Goal: Task Accomplishment & Management: Use online tool/utility

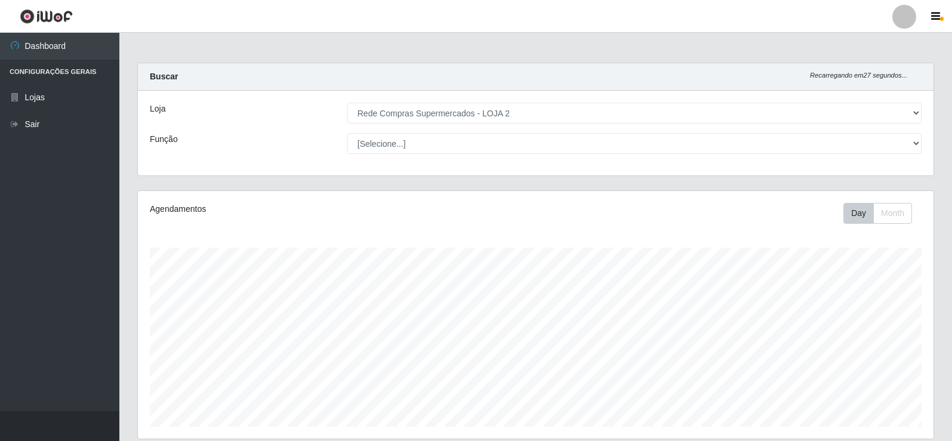
select select "161"
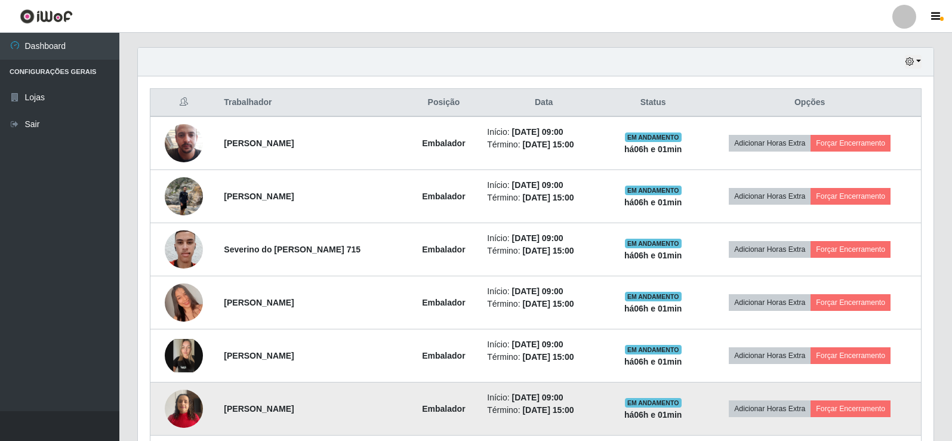
scroll to position [405, 0]
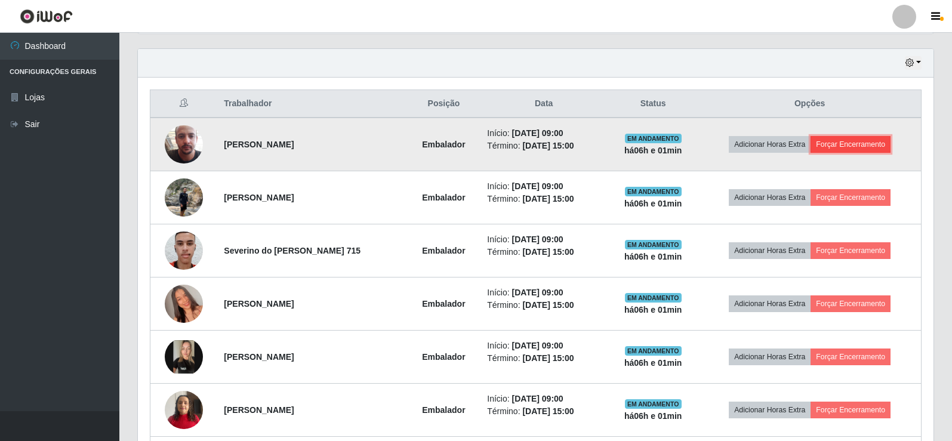
click at [863, 147] on button "Forçar Encerramento" at bounding box center [850, 144] width 80 height 17
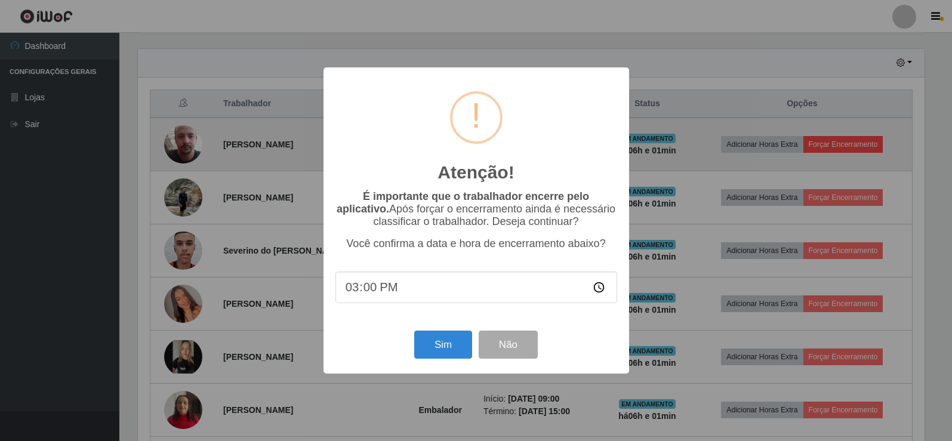
scroll to position [248, 789]
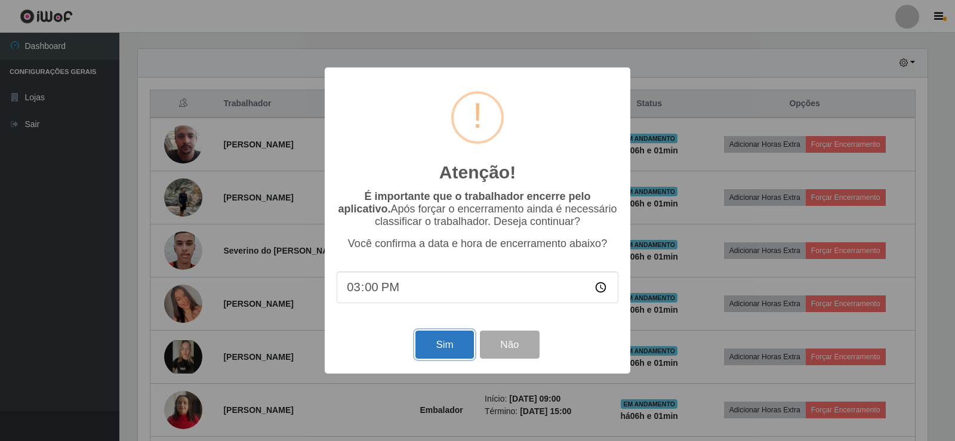
click at [427, 341] on button "Sim" at bounding box center [444, 345] width 58 height 28
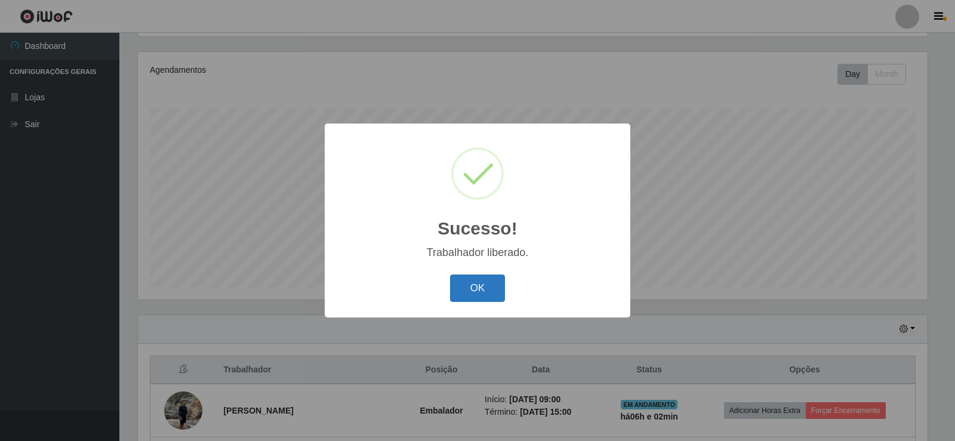
click at [478, 293] on button "OK" at bounding box center [477, 288] width 55 height 28
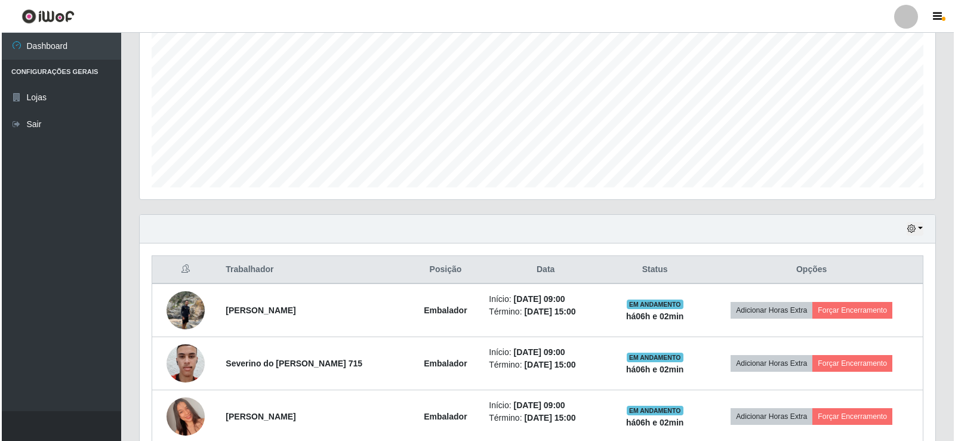
scroll to position [318, 0]
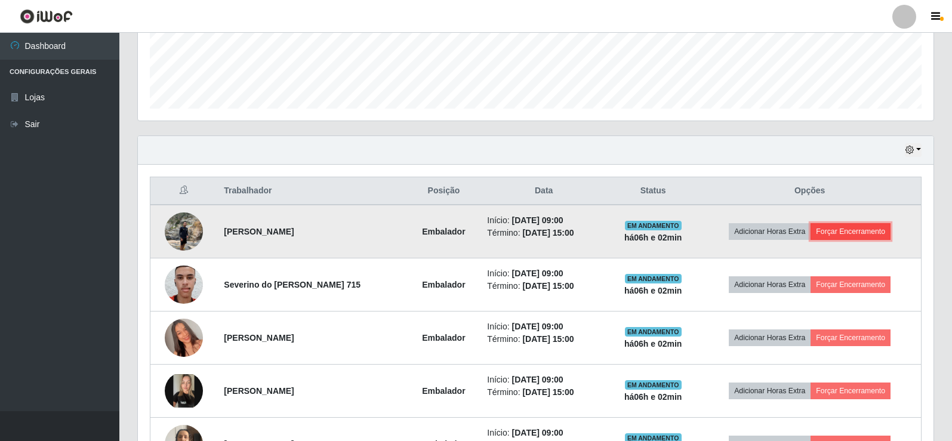
click at [855, 229] on button "Forçar Encerramento" at bounding box center [850, 231] width 80 height 17
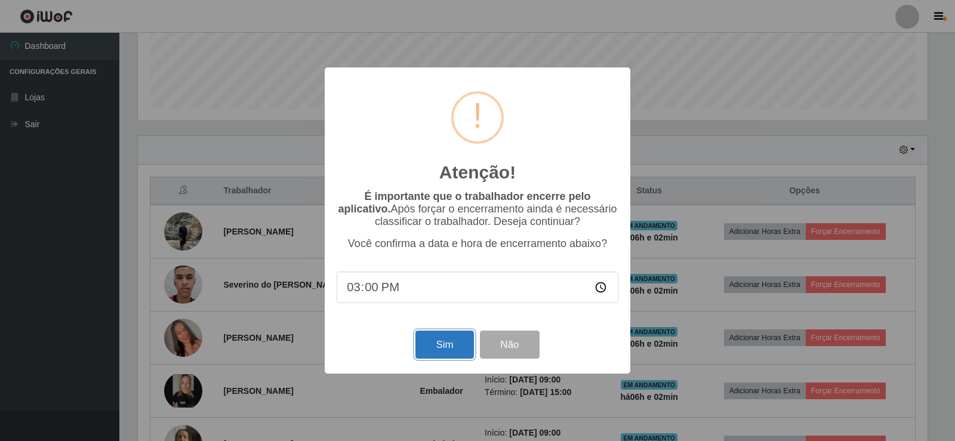
click at [453, 345] on button "Sim" at bounding box center [444, 345] width 58 height 28
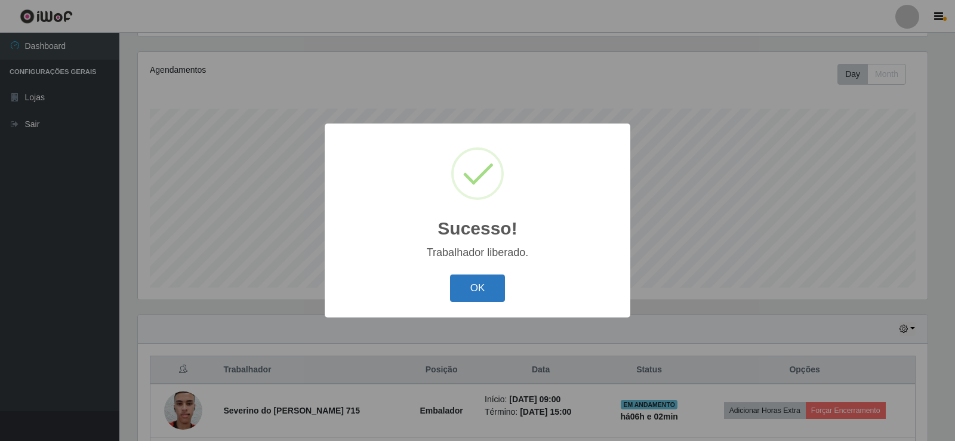
click at [484, 291] on button "OK" at bounding box center [477, 288] width 55 height 28
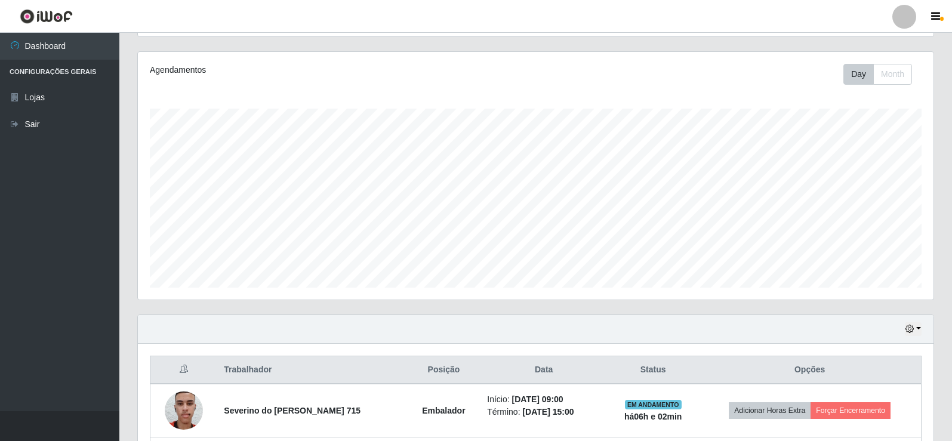
scroll to position [258, 0]
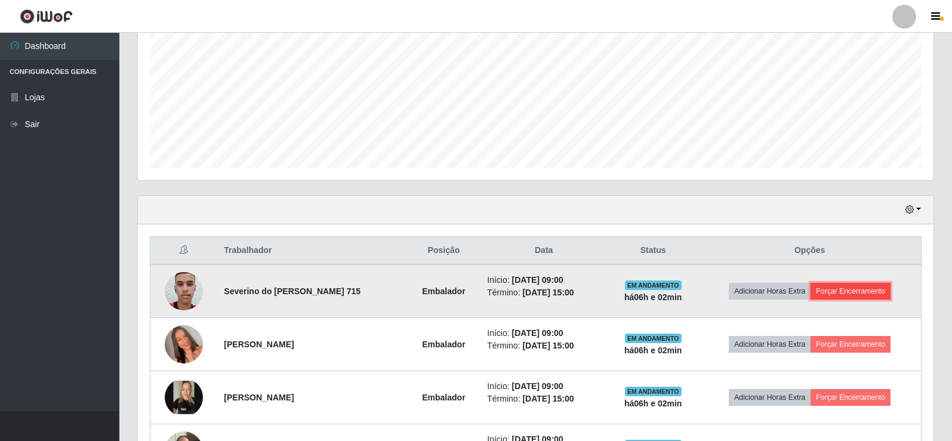
click at [852, 297] on button "Forçar Encerramento" at bounding box center [850, 291] width 80 height 17
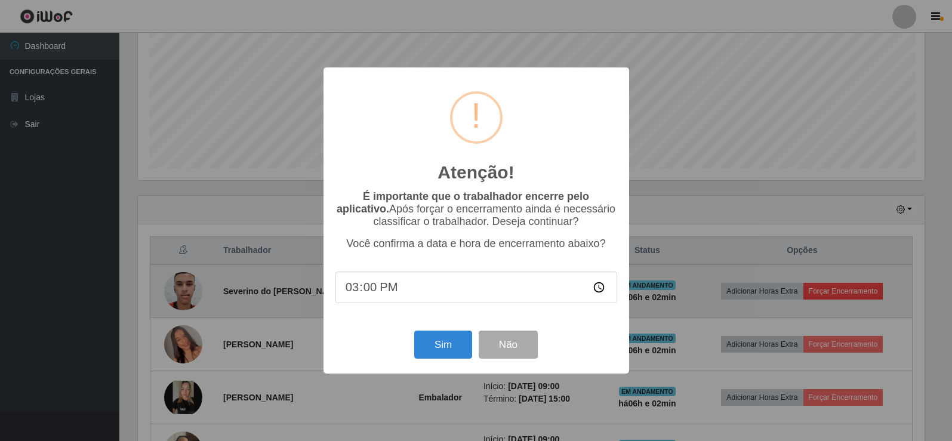
scroll to position [248, 789]
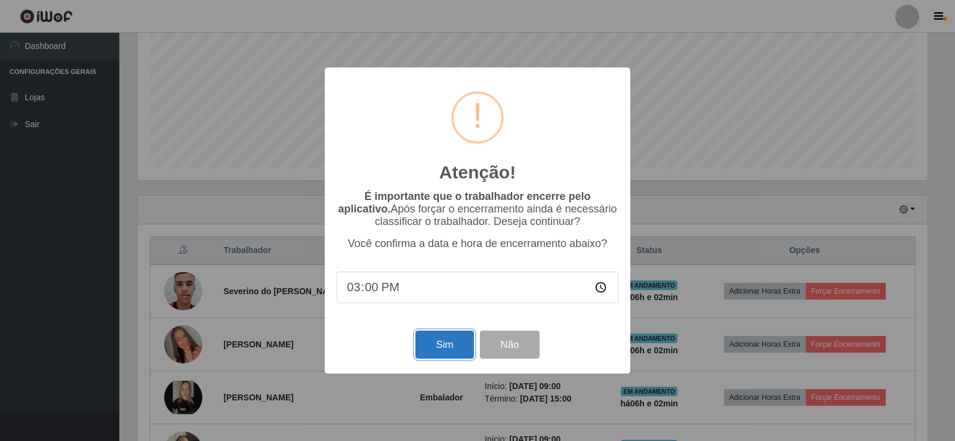
click at [442, 346] on button "Sim" at bounding box center [444, 345] width 58 height 28
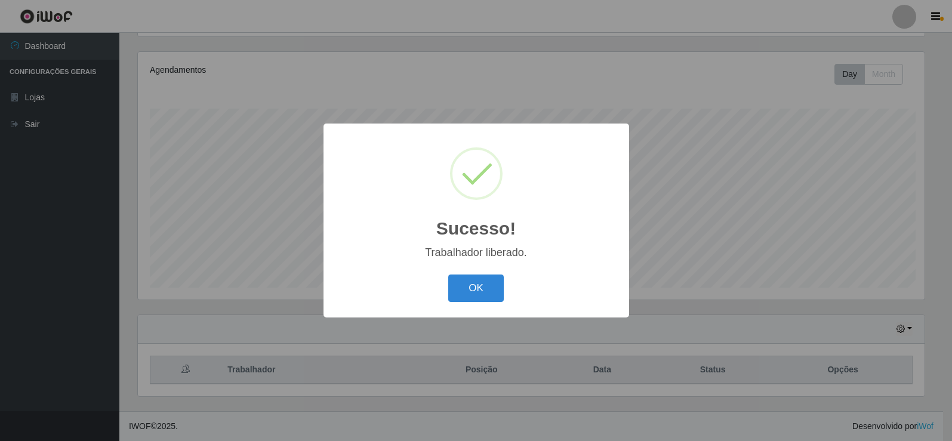
scroll to position [0, 0]
click at [459, 280] on button "OK" at bounding box center [477, 288] width 55 height 28
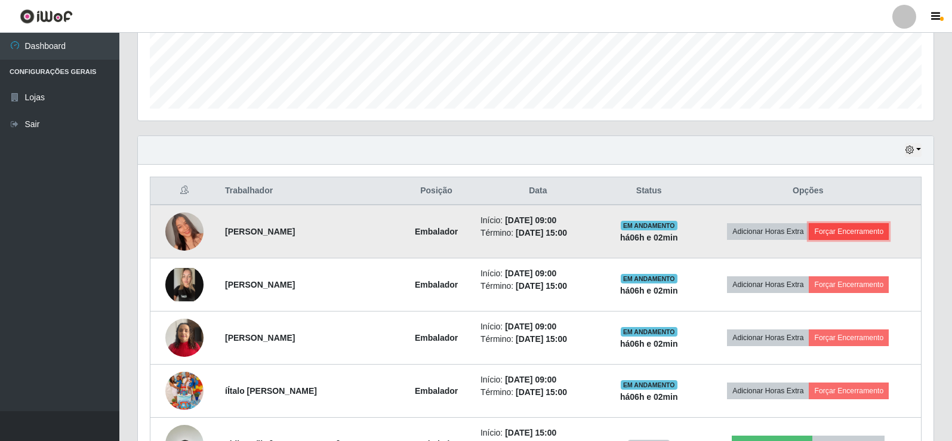
click at [849, 229] on button "Forçar Encerramento" at bounding box center [849, 231] width 80 height 17
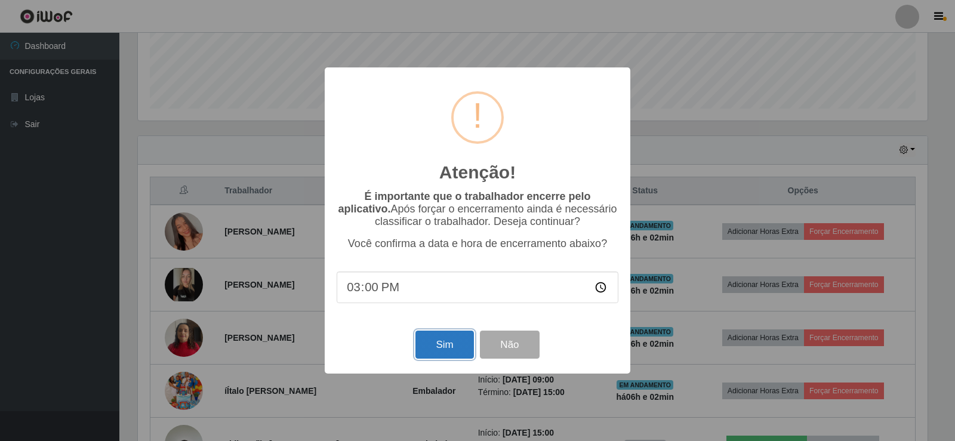
click at [457, 353] on button "Sim" at bounding box center [444, 345] width 58 height 28
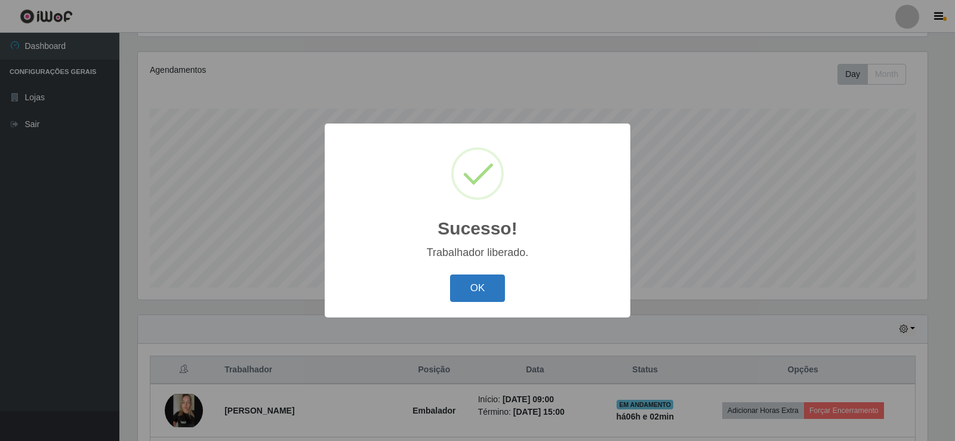
click at [495, 291] on button "OK" at bounding box center [477, 288] width 55 height 28
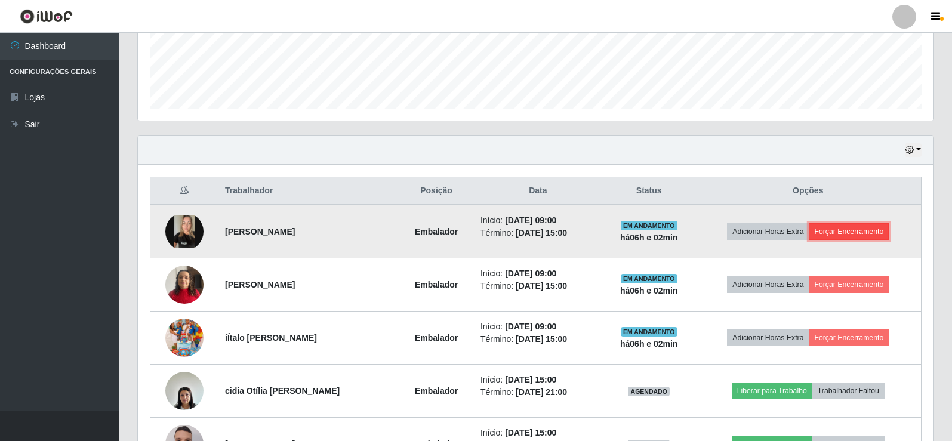
click at [851, 229] on button "Forçar Encerramento" at bounding box center [849, 231] width 80 height 17
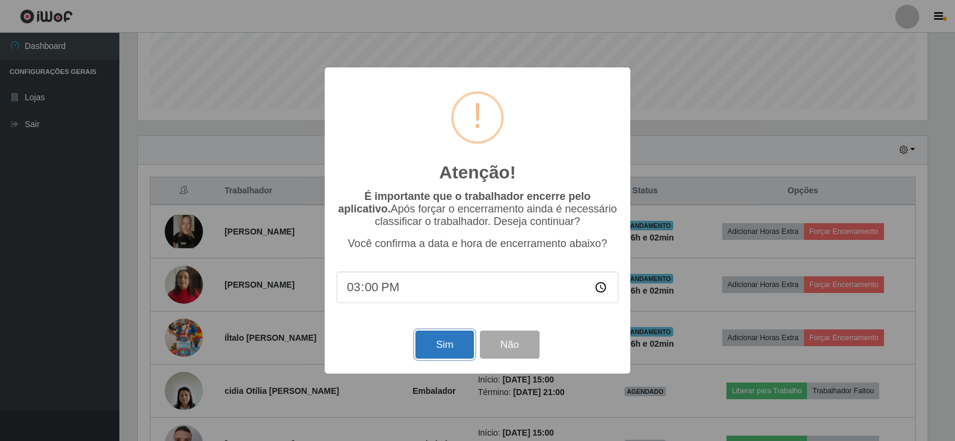
click at [428, 346] on button "Sim" at bounding box center [444, 345] width 58 height 28
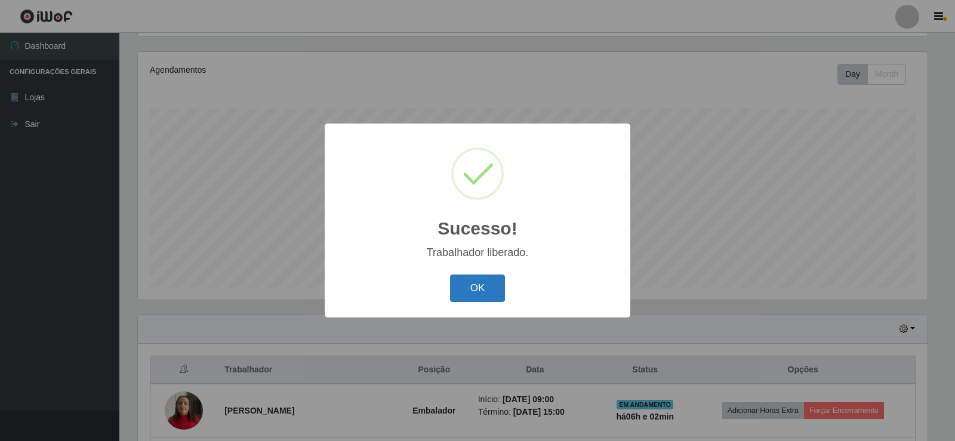
click at [476, 289] on button "OK" at bounding box center [477, 288] width 55 height 28
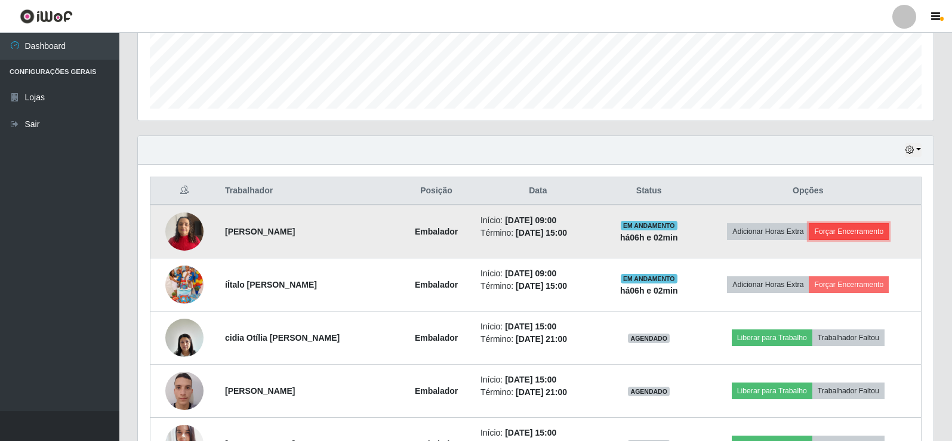
click at [838, 230] on button "Forçar Encerramento" at bounding box center [849, 231] width 80 height 17
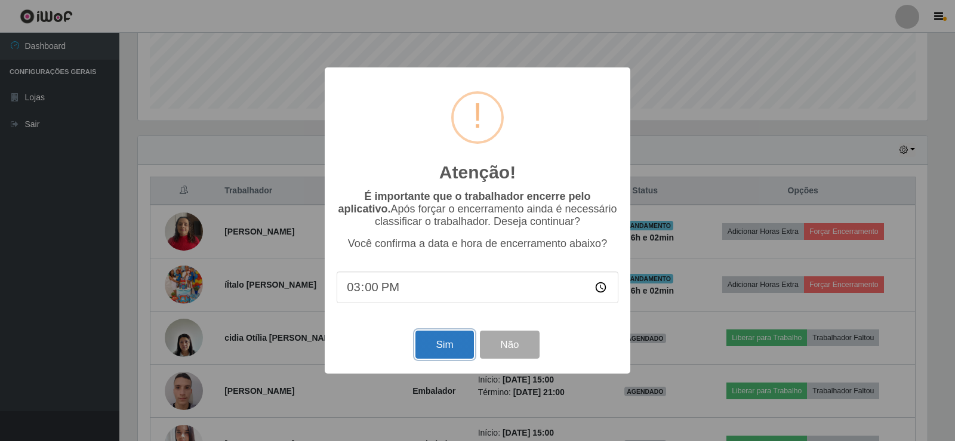
click at [428, 346] on button "Sim" at bounding box center [444, 345] width 58 height 28
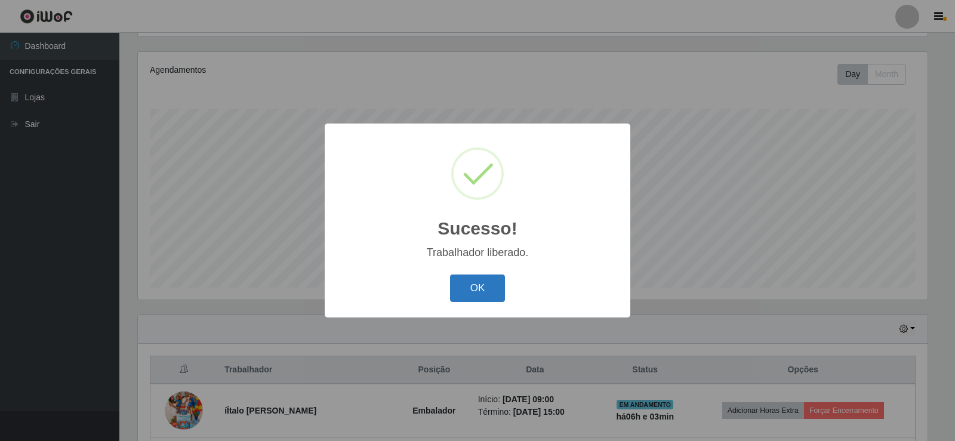
click at [484, 295] on button "OK" at bounding box center [477, 288] width 55 height 28
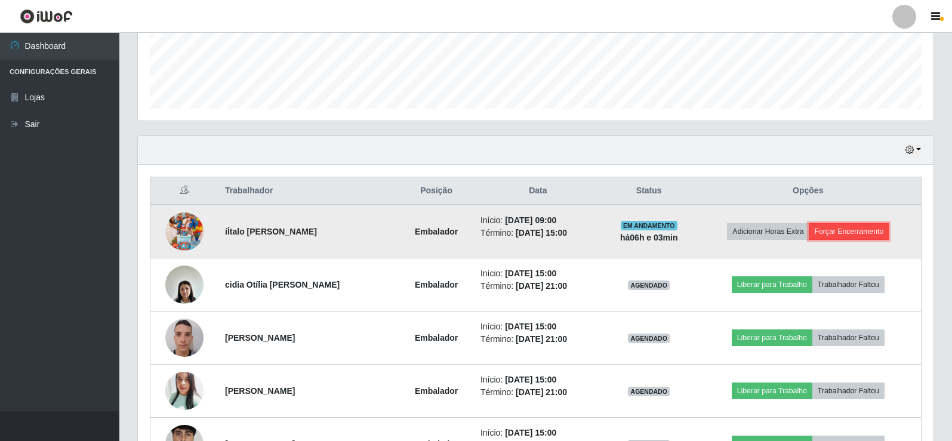
click at [844, 234] on button "Forçar Encerramento" at bounding box center [849, 231] width 80 height 17
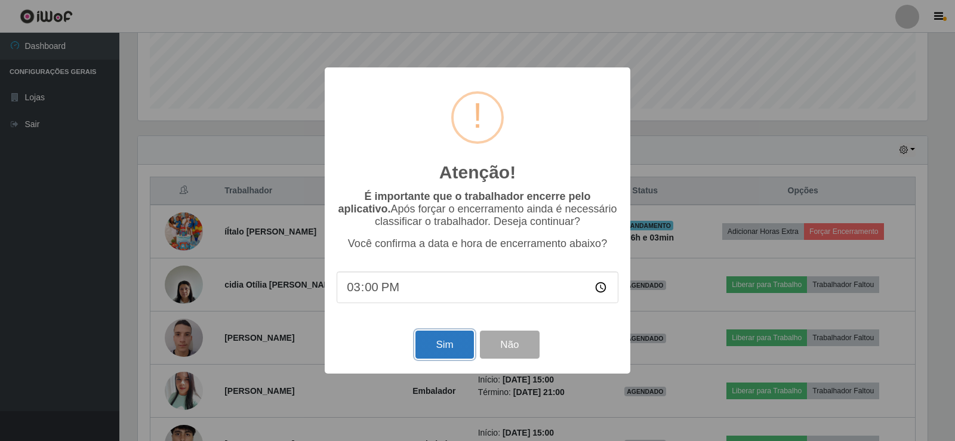
click at [433, 355] on button "Sim" at bounding box center [444, 345] width 58 height 28
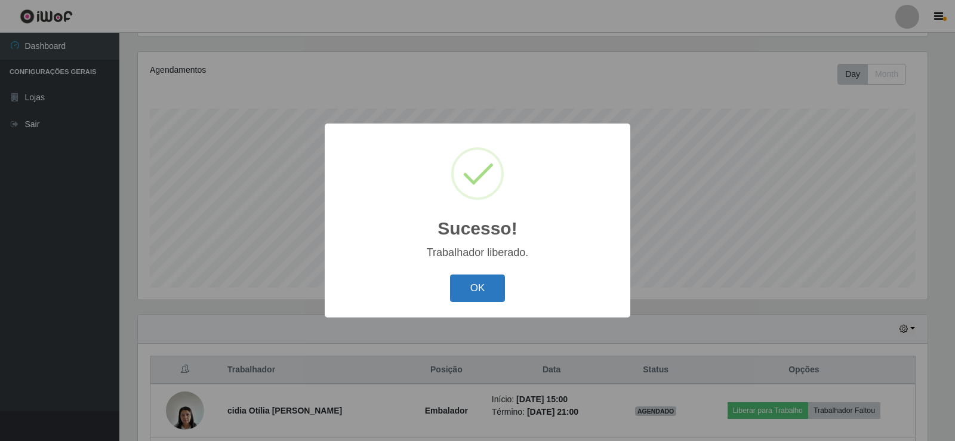
click at [493, 280] on button "OK" at bounding box center [477, 288] width 55 height 28
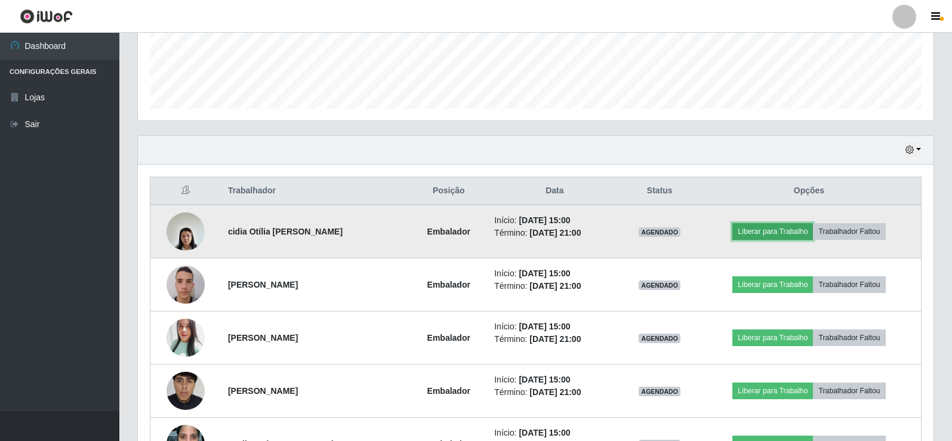
click at [769, 232] on button "Liberar para Trabalho" at bounding box center [772, 231] width 81 height 17
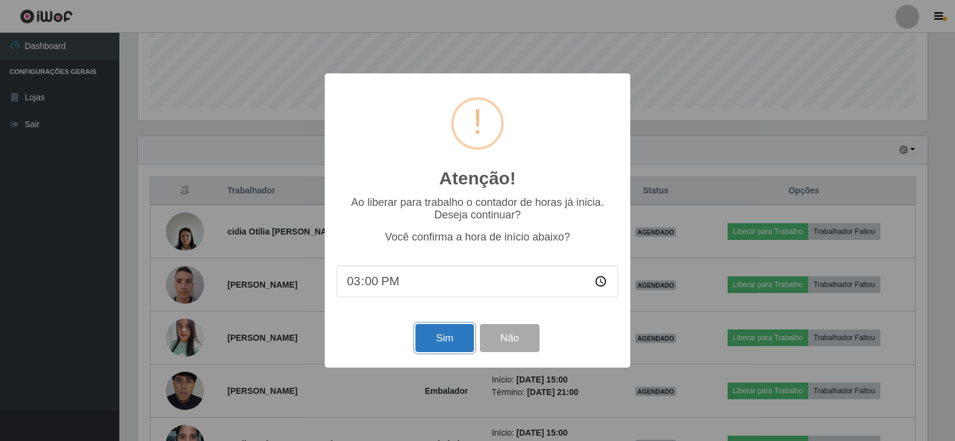
click at [436, 337] on button "Sim" at bounding box center [444, 338] width 58 height 28
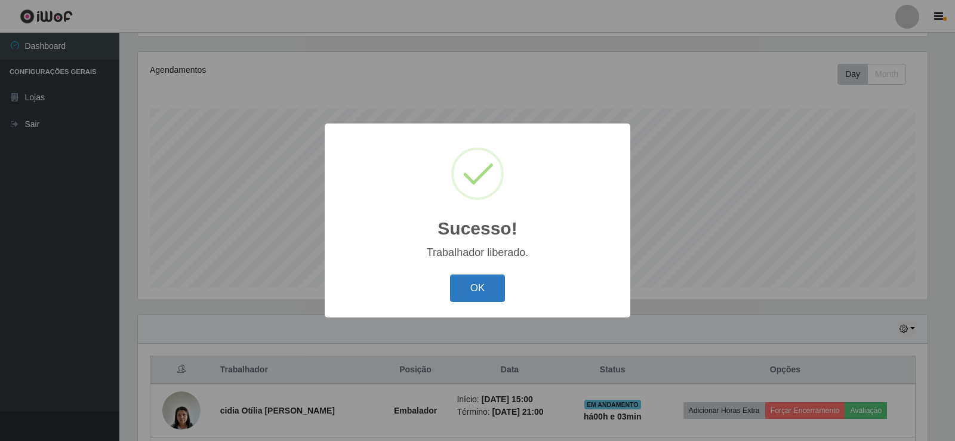
click at [479, 290] on button "OK" at bounding box center [477, 288] width 55 height 28
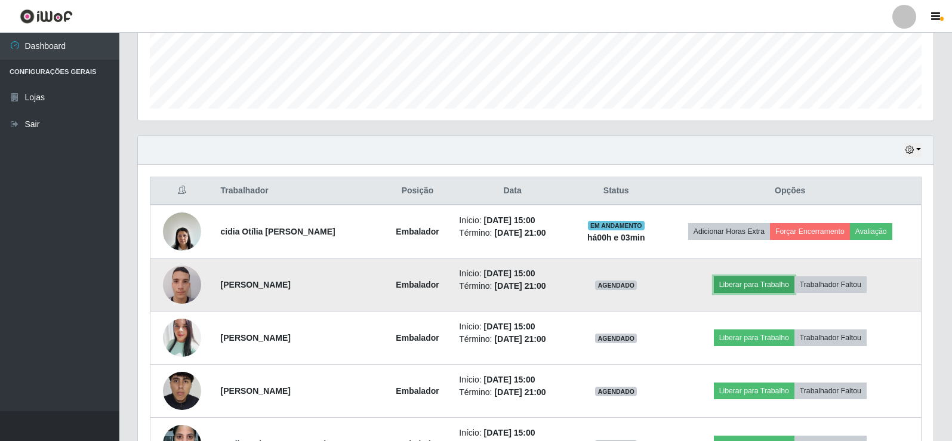
click at [769, 281] on button "Liberar para Trabalho" at bounding box center [754, 284] width 81 height 17
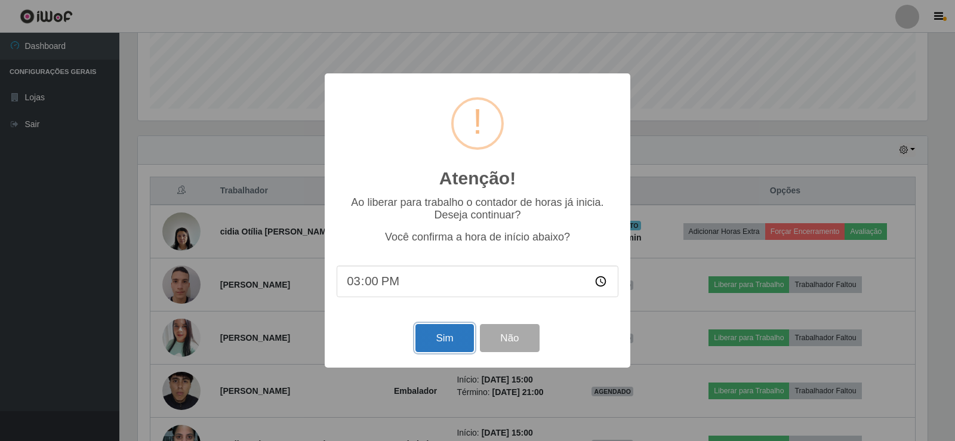
click at [428, 333] on button "Sim" at bounding box center [444, 338] width 58 height 28
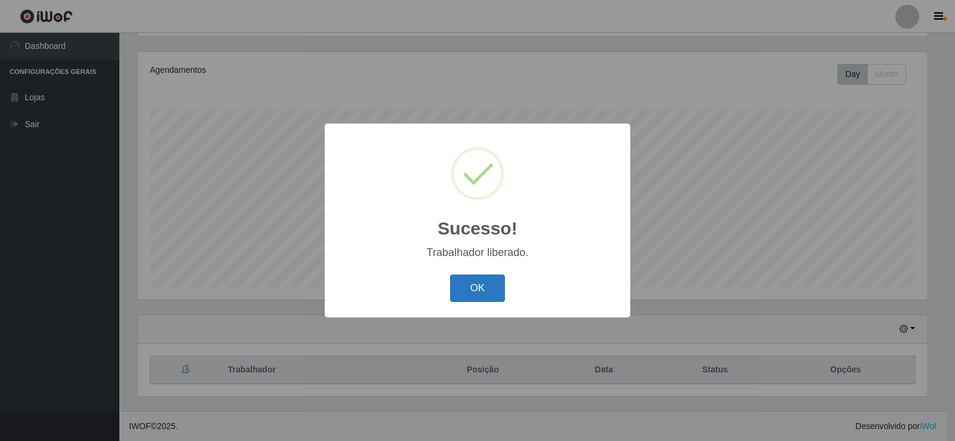
click at [478, 289] on button "OK" at bounding box center [477, 288] width 55 height 28
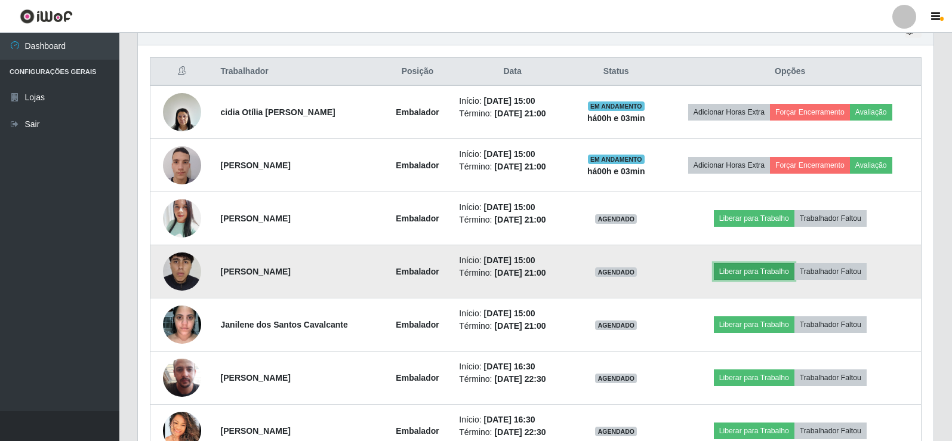
click at [769, 267] on button "Liberar para Trabalho" at bounding box center [754, 271] width 81 height 17
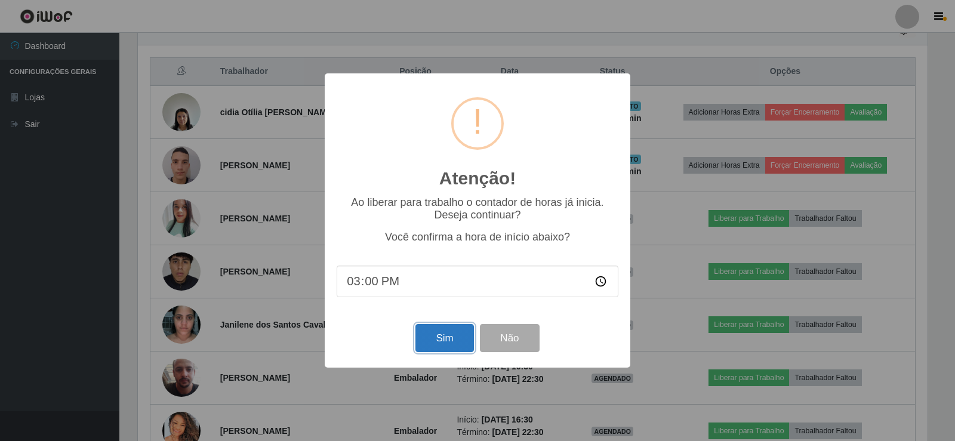
click at [427, 347] on button "Sim" at bounding box center [444, 338] width 58 height 28
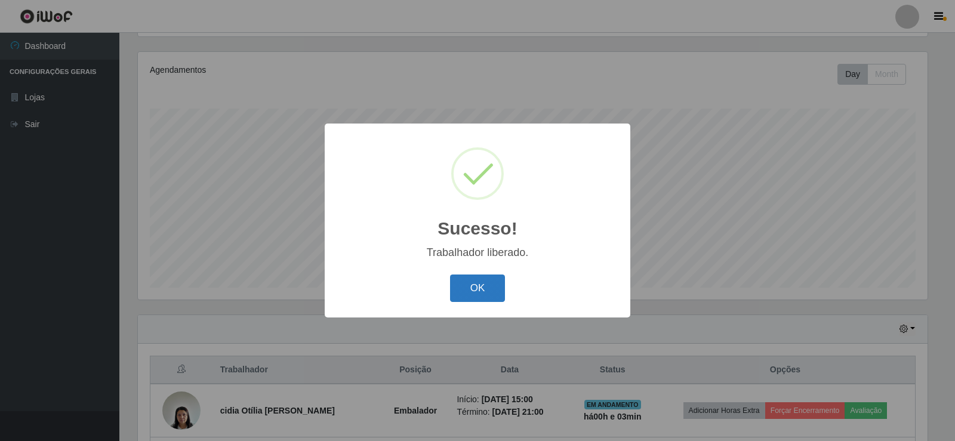
click at [487, 289] on button "OK" at bounding box center [477, 288] width 55 height 28
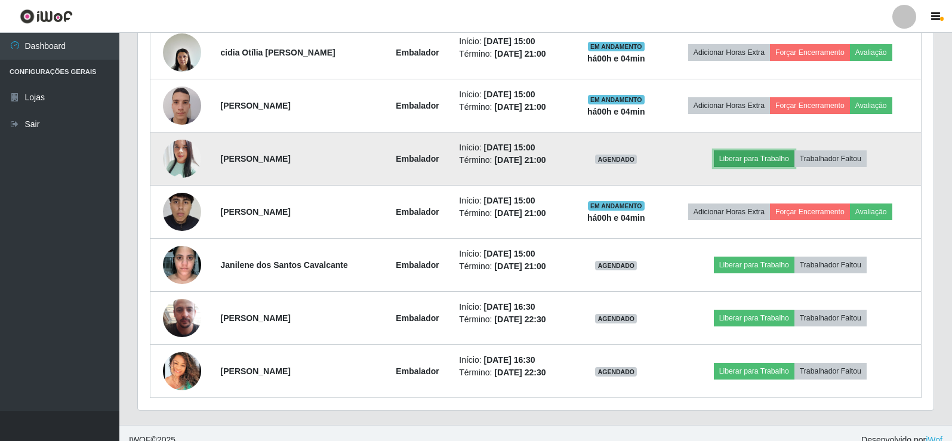
click at [769, 155] on button "Liberar para Trabalho" at bounding box center [754, 158] width 81 height 17
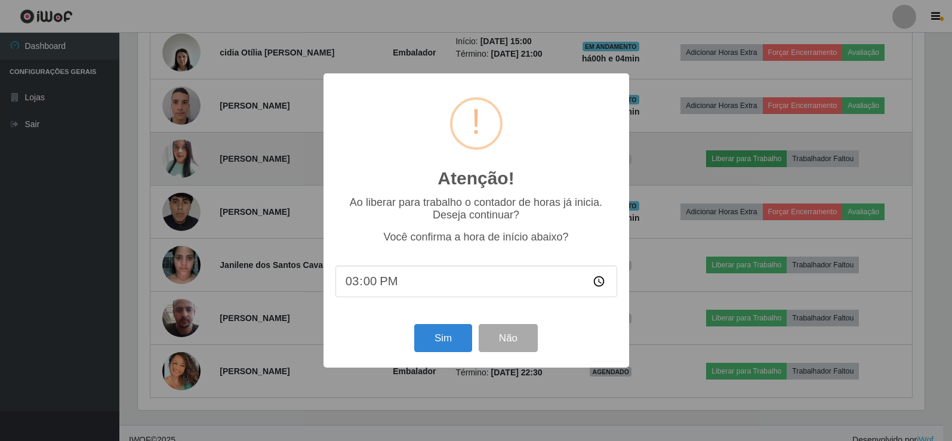
scroll to position [248, 789]
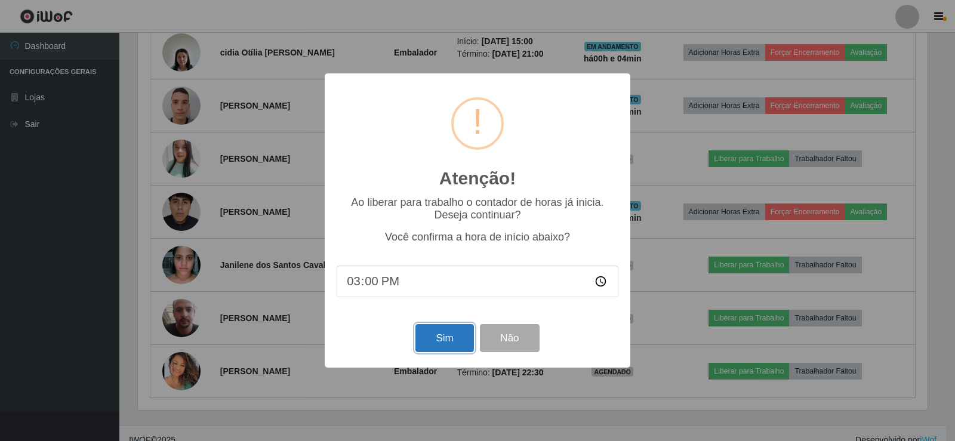
click at [459, 347] on button "Sim" at bounding box center [444, 338] width 58 height 28
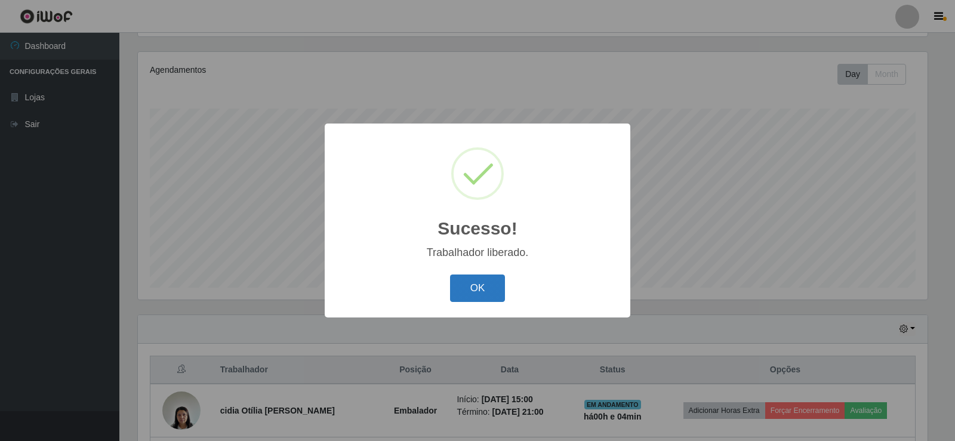
click at [489, 291] on button "OK" at bounding box center [477, 288] width 55 height 28
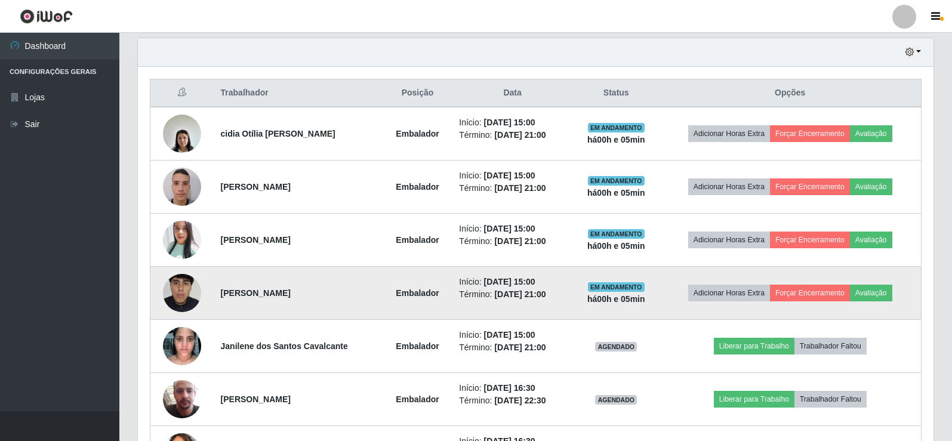
scroll to position [437, 0]
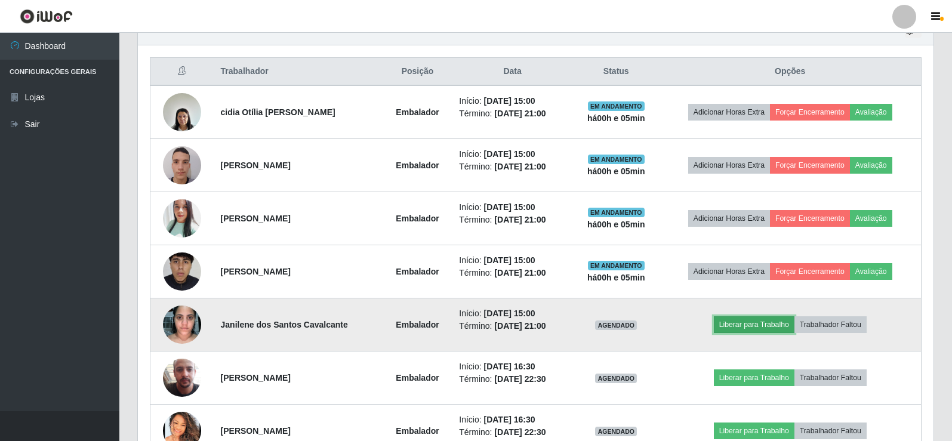
click at [760, 326] on button "Liberar para Trabalho" at bounding box center [754, 324] width 81 height 17
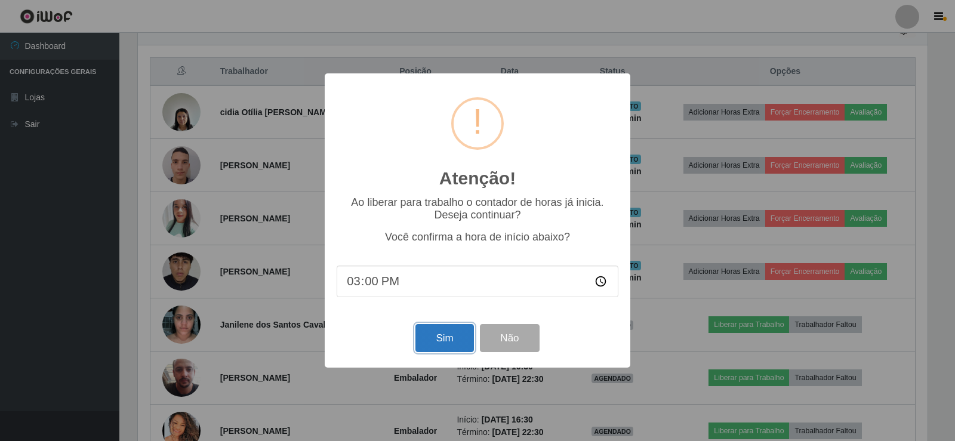
click at [452, 344] on button "Sim" at bounding box center [444, 338] width 58 height 28
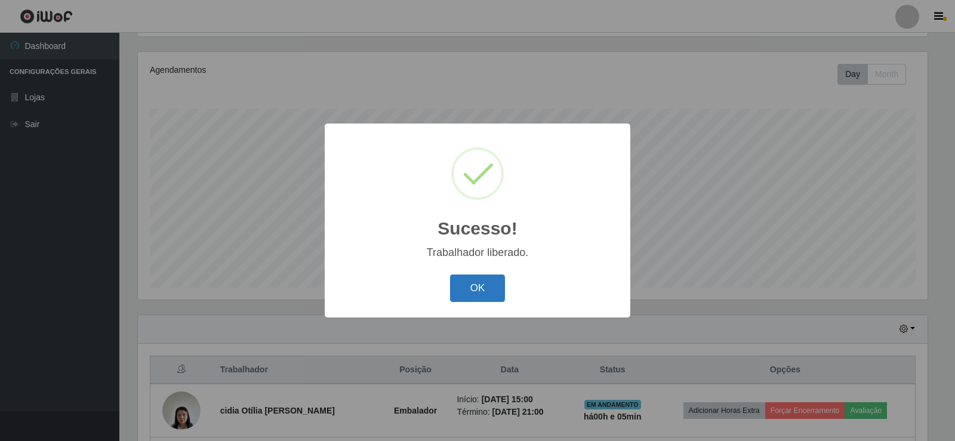
click at [474, 286] on button "OK" at bounding box center [477, 288] width 55 height 28
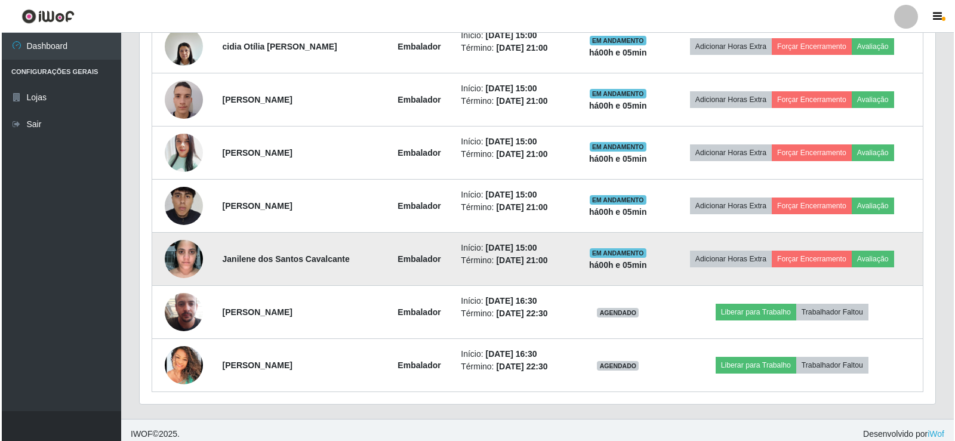
scroll to position [511, 0]
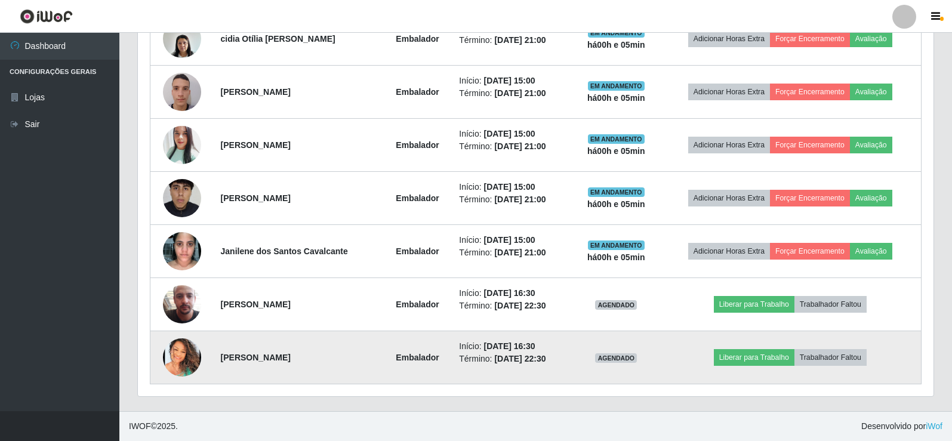
click at [184, 361] on img at bounding box center [182, 357] width 38 height 38
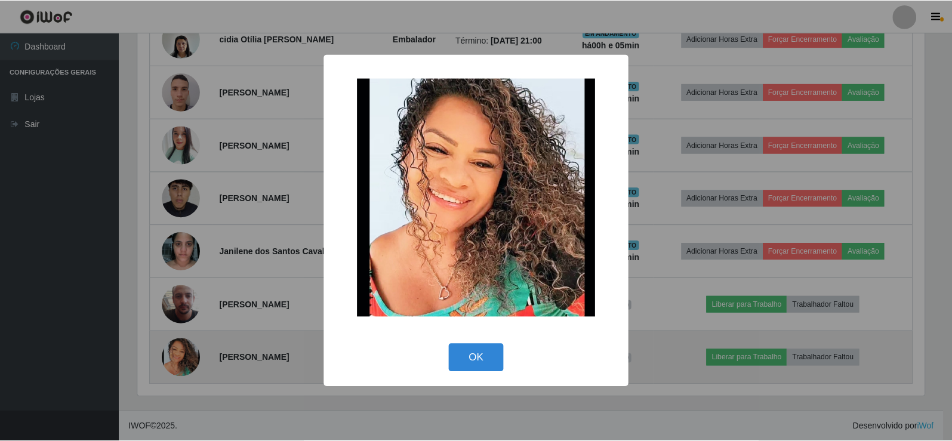
scroll to position [248, 789]
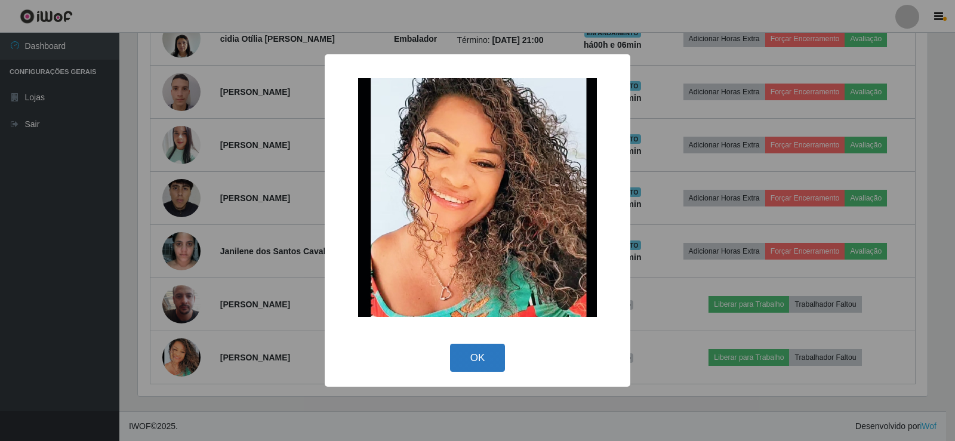
click at [459, 348] on button "OK" at bounding box center [477, 358] width 55 height 28
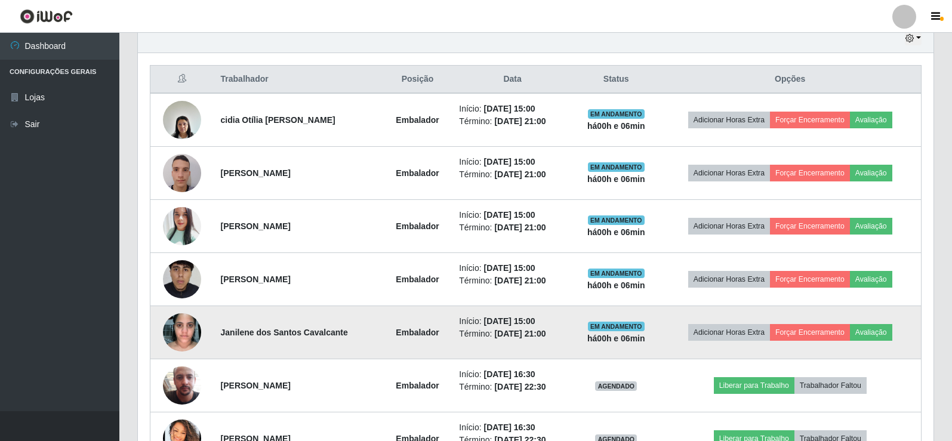
scroll to position [451, 0]
